Goal: Check status: Check status

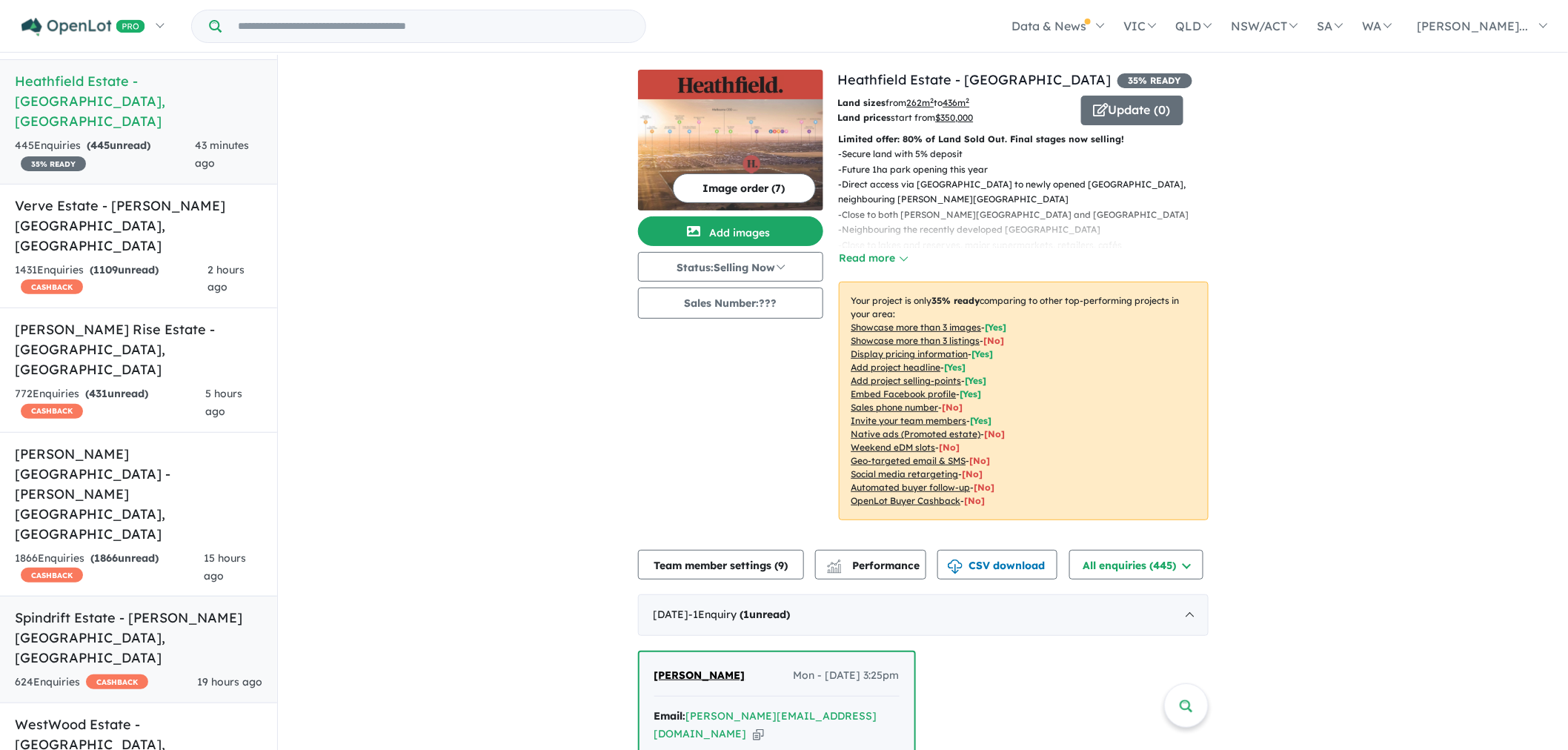
scroll to position [82, 0]
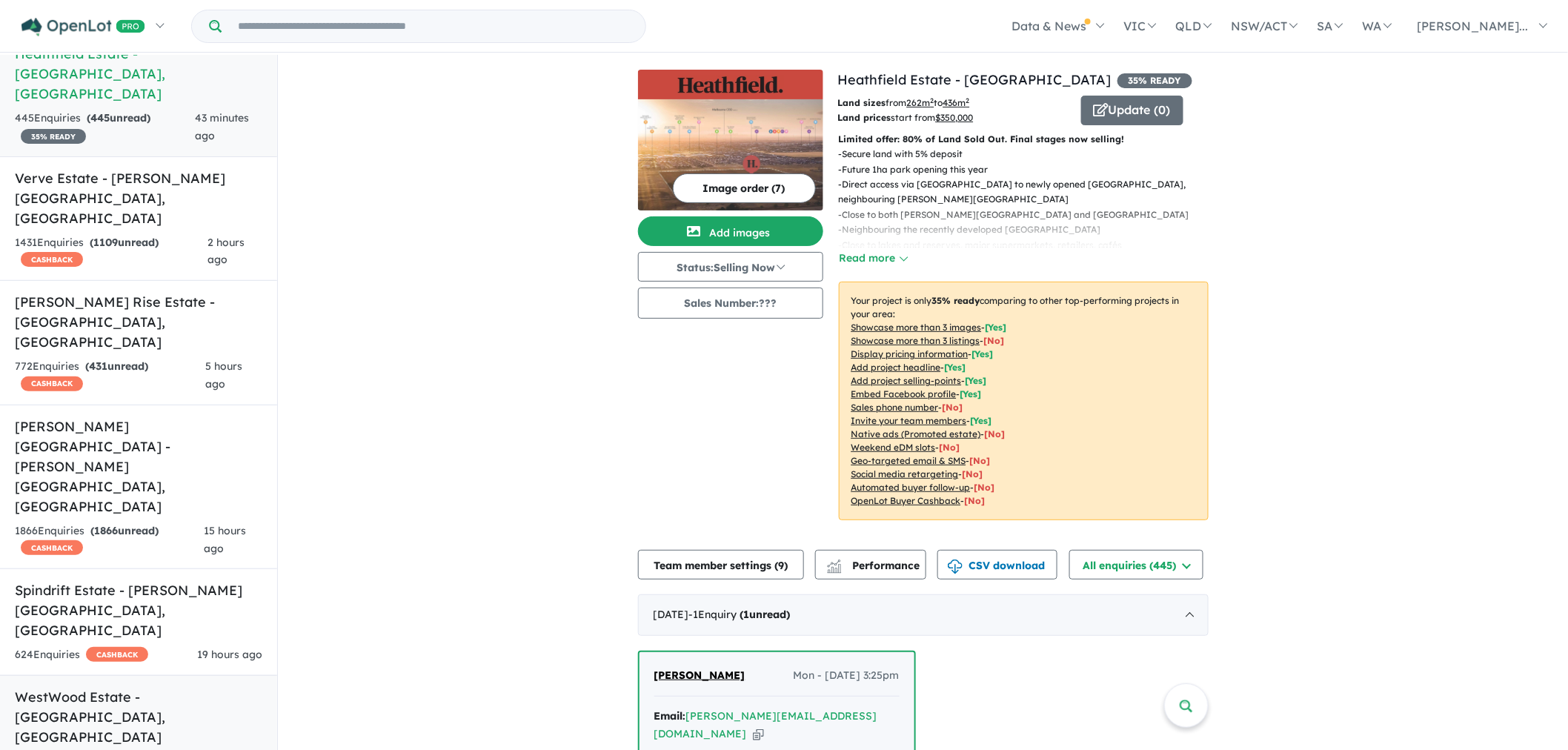
click at [148, 687] on h5 "WestWood Estate - [GEOGRAPHIC_DATA] , [GEOGRAPHIC_DATA]" at bounding box center [139, 717] width 247 height 60
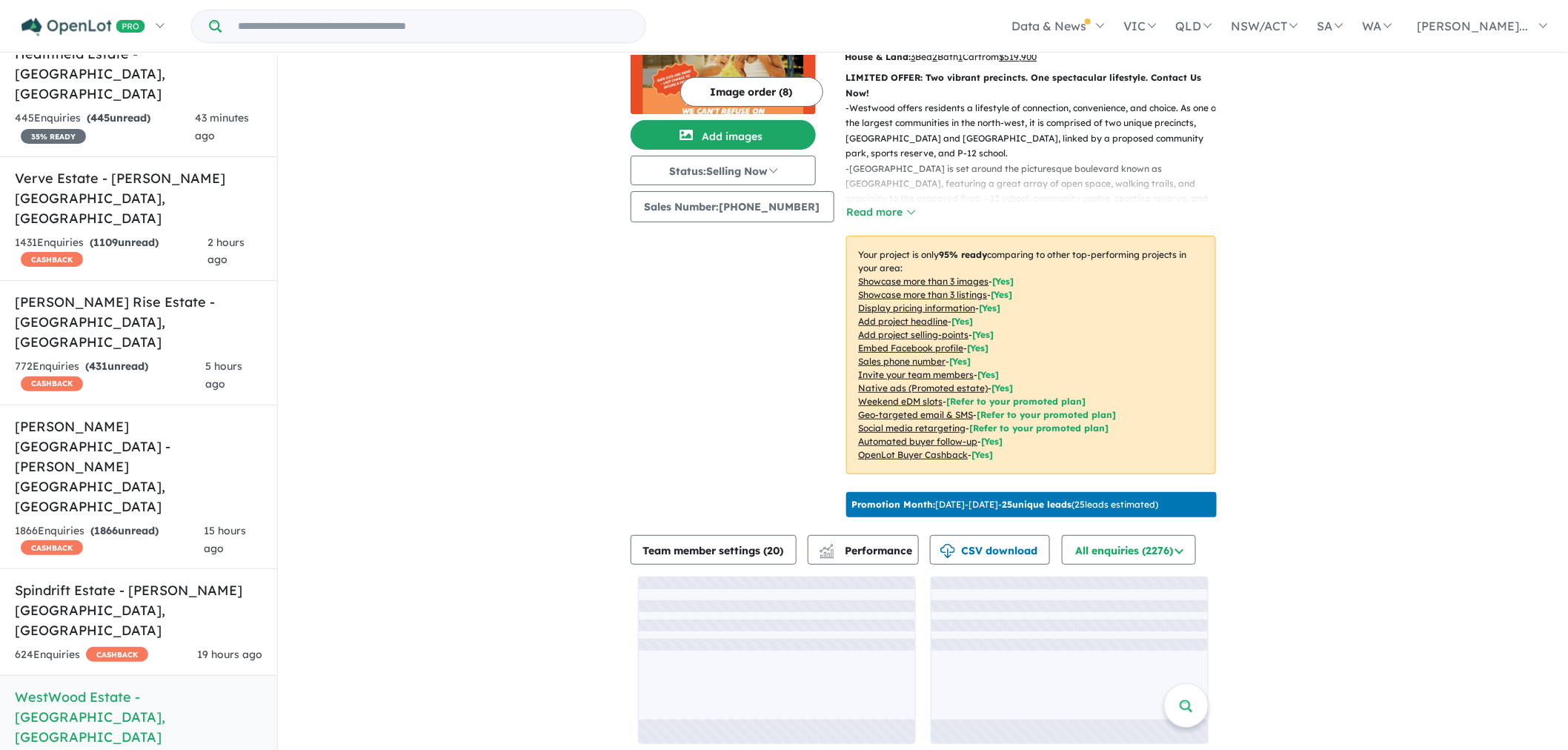
scroll to position [2, 0]
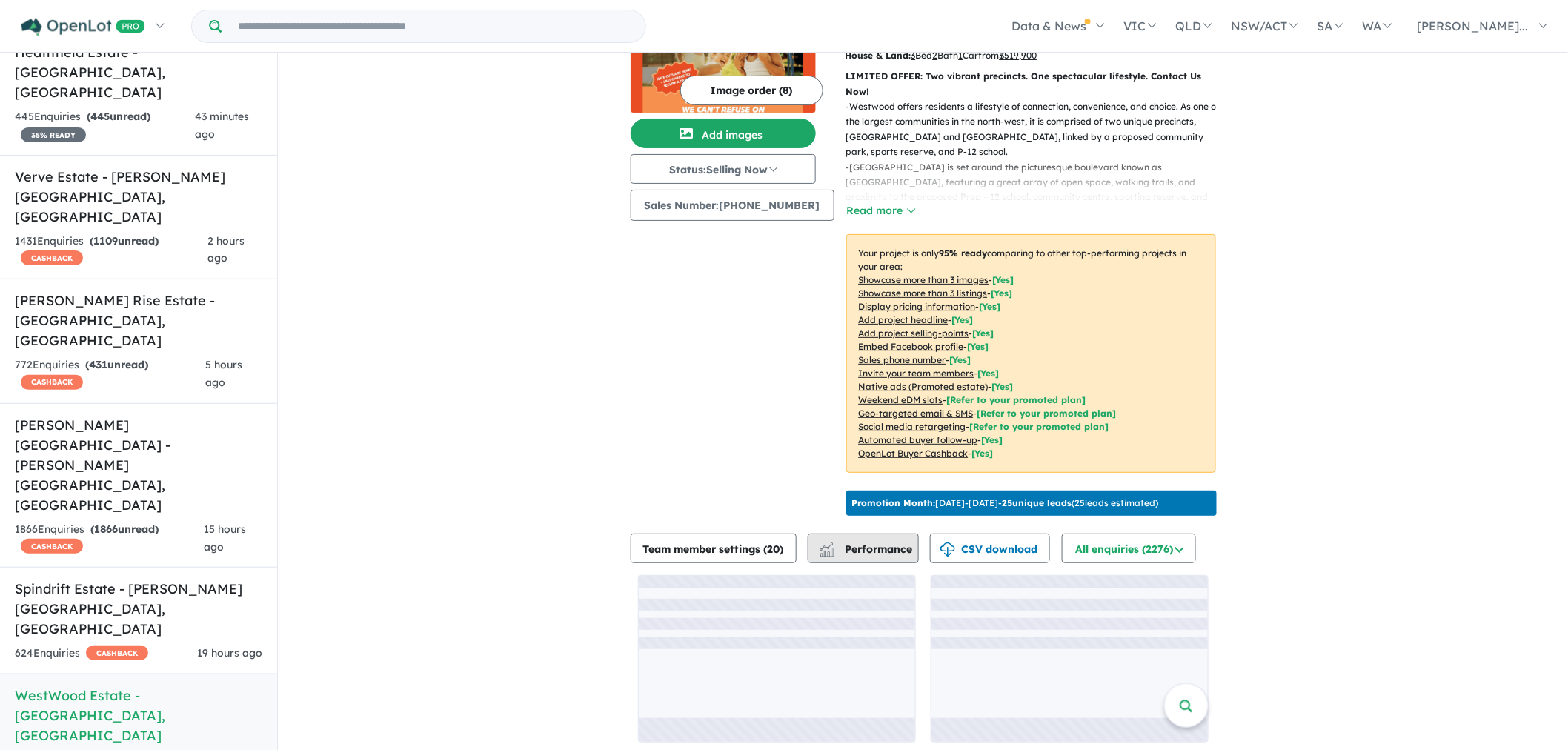
click at [907, 543] on span "Performance" at bounding box center [867, 549] width 91 height 13
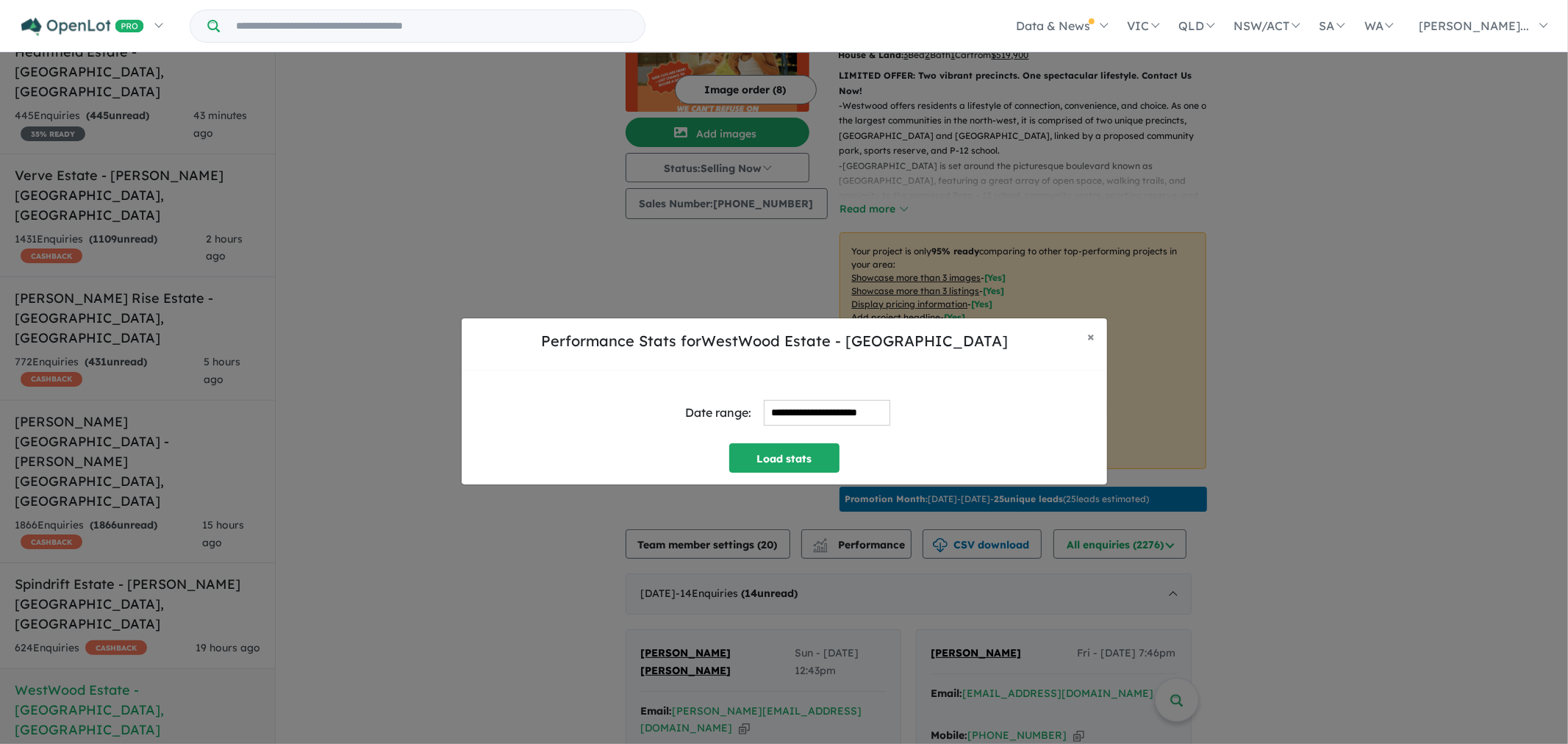
click at [835, 409] on input "**********" at bounding box center [827, 412] width 127 height 26
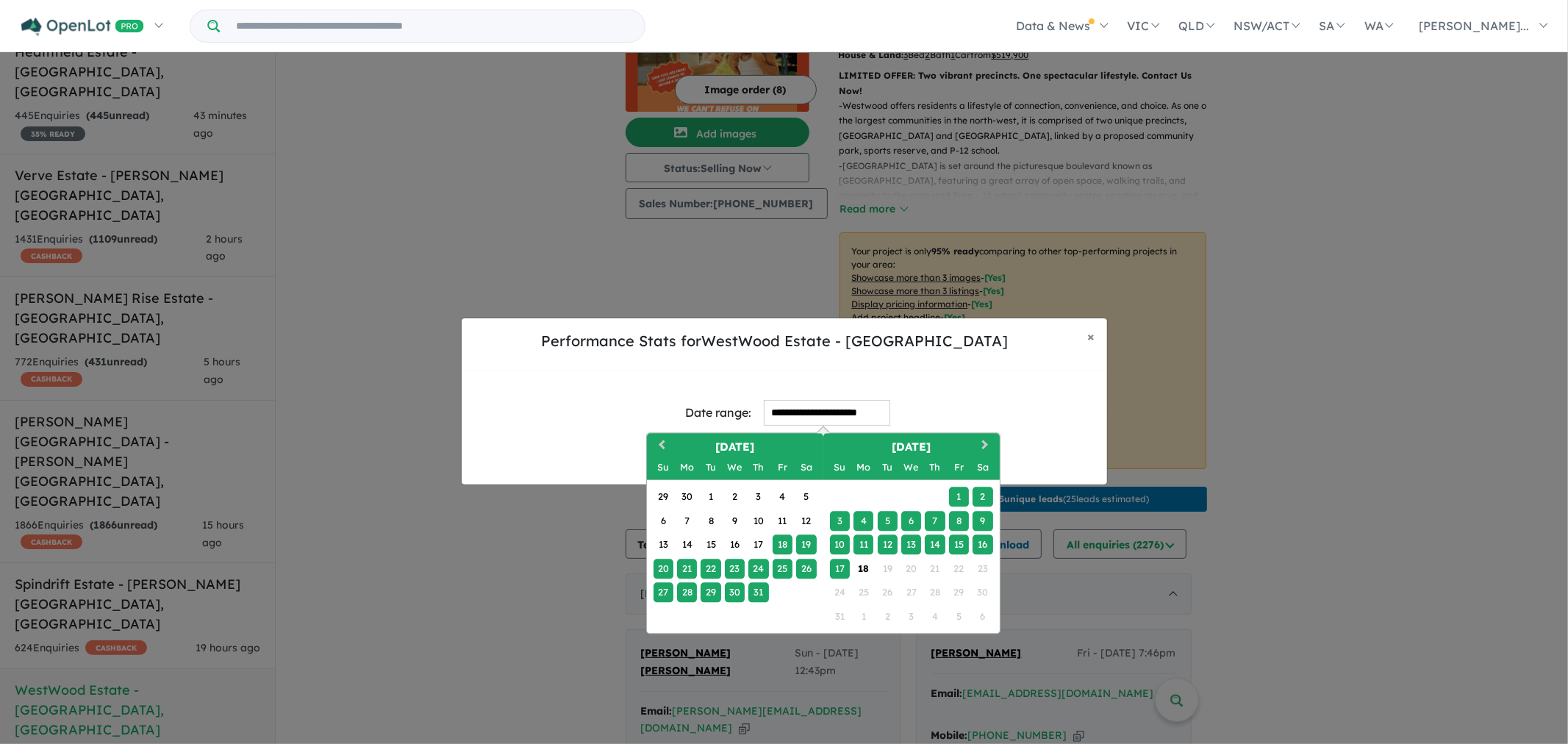
click at [958, 494] on div "1" at bounding box center [959, 498] width 20 height 20
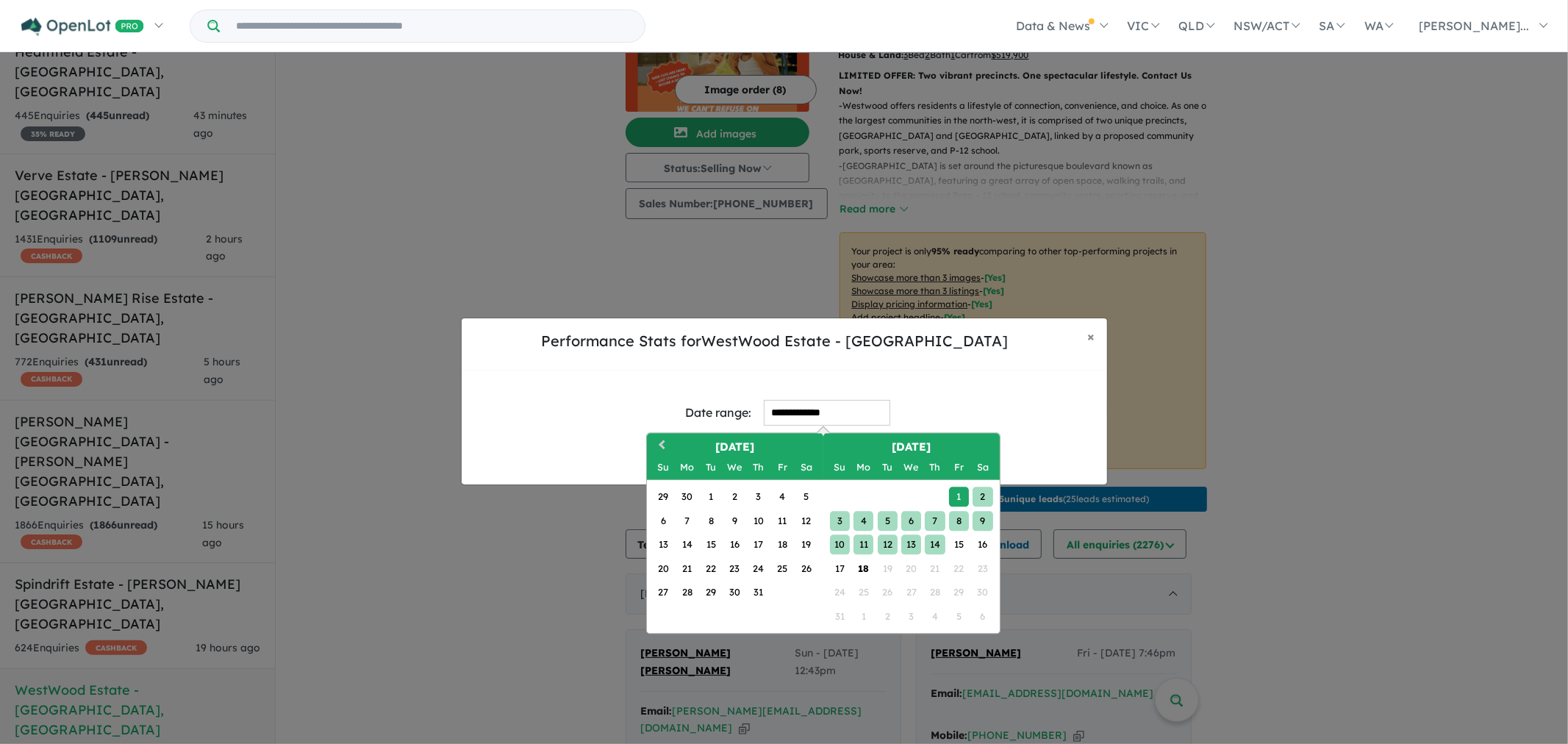
click at [937, 542] on div "14" at bounding box center [936, 545] width 20 height 20
type input "**********"
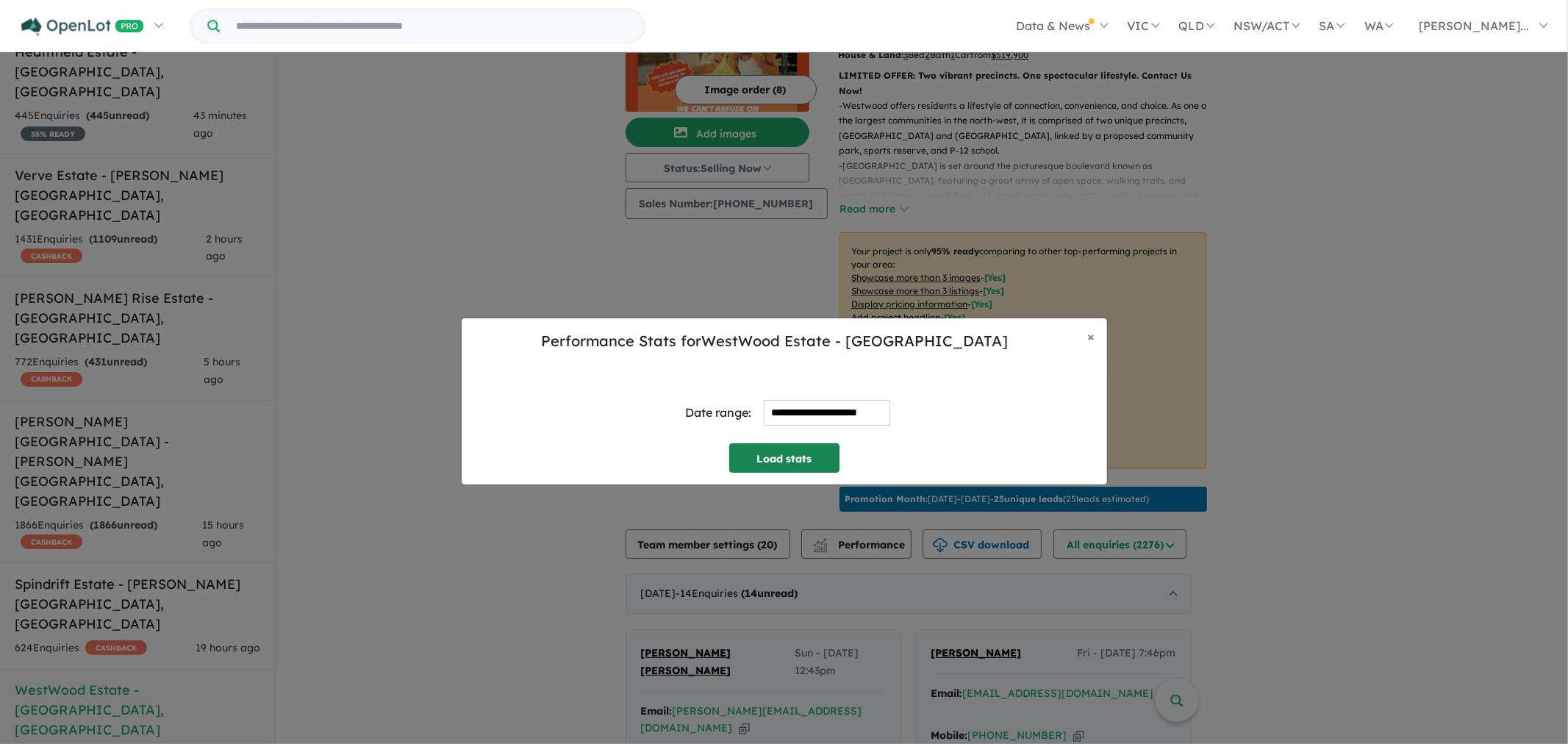
click at [785, 467] on button "Load stats" at bounding box center [784, 458] width 110 height 30
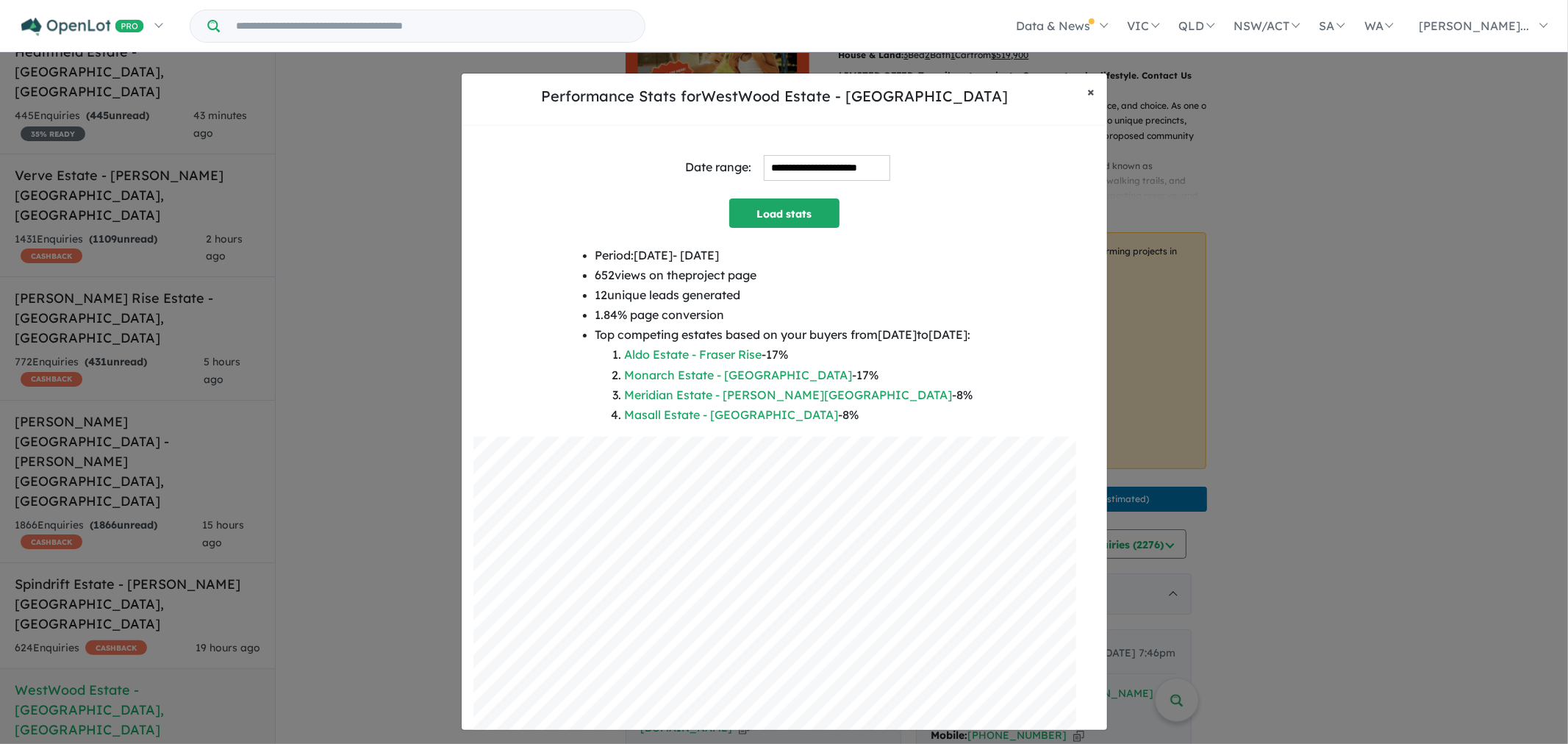
click at [1091, 97] on span "×" at bounding box center [1091, 92] width 7 height 17
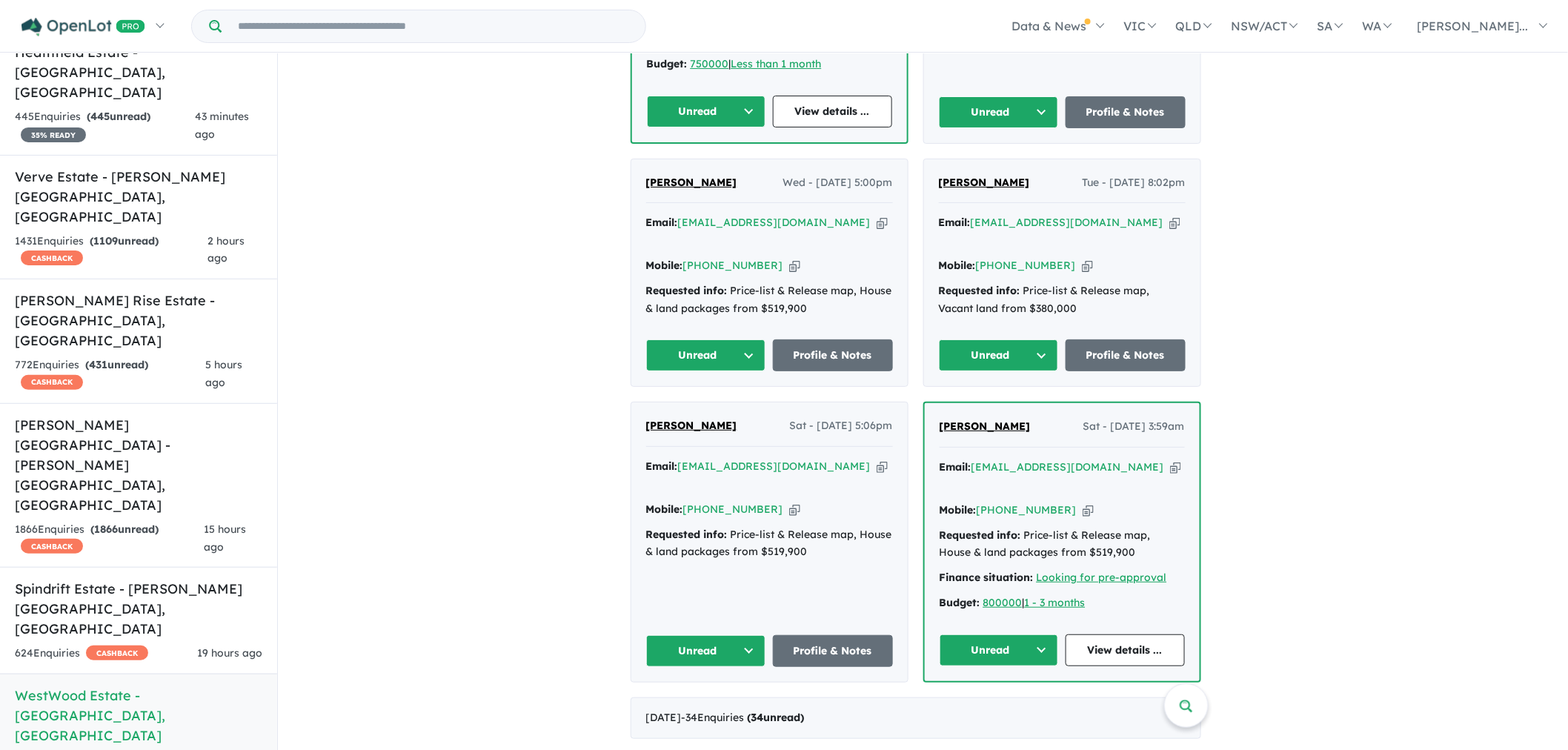
scroll to position [1990, 0]
